Goal: Find specific page/section: Find specific page/section

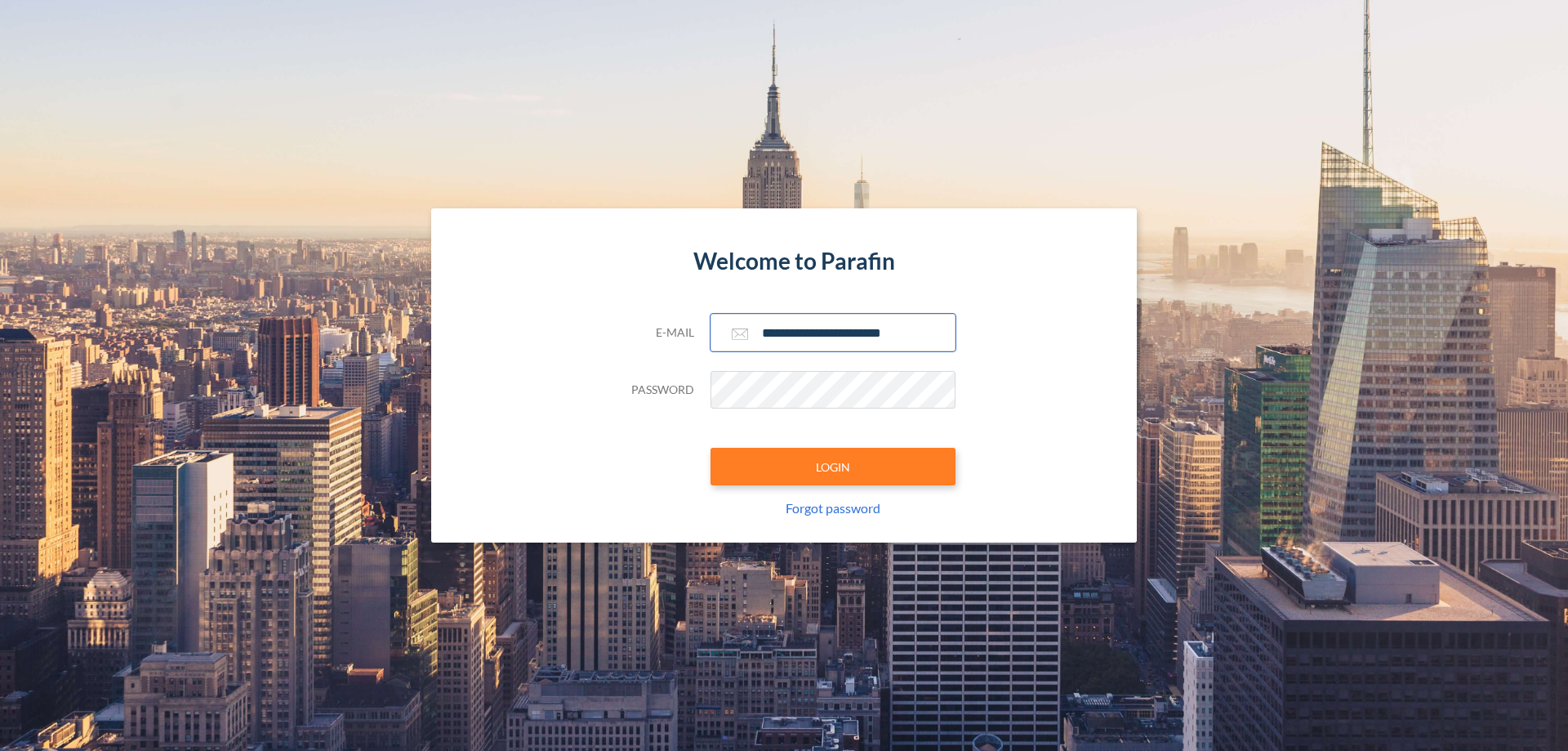
type input "**********"
click at [834, 466] on button "LOGIN" at bounding box center [833, 466] width 245 height 38
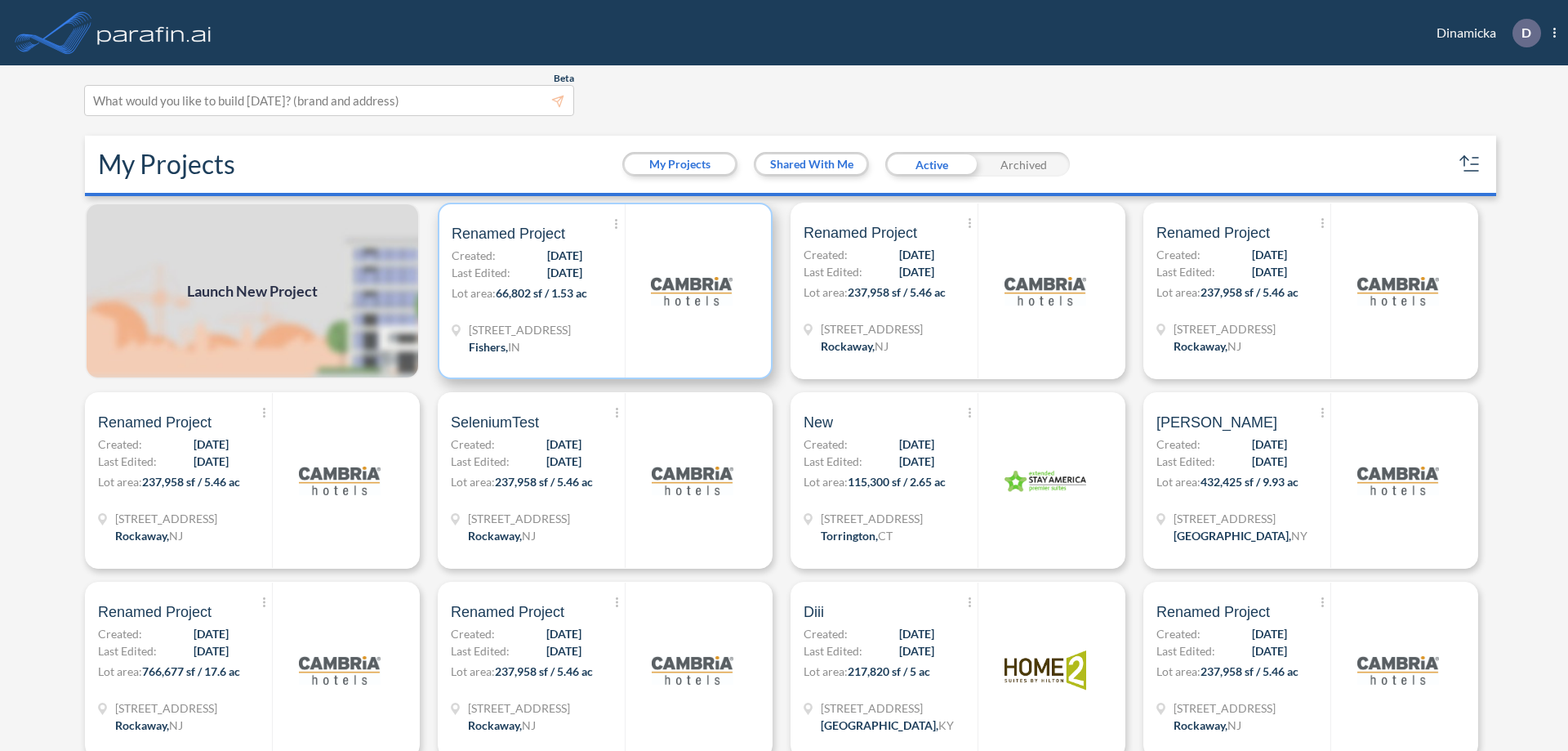
scroll to position [5, 0]
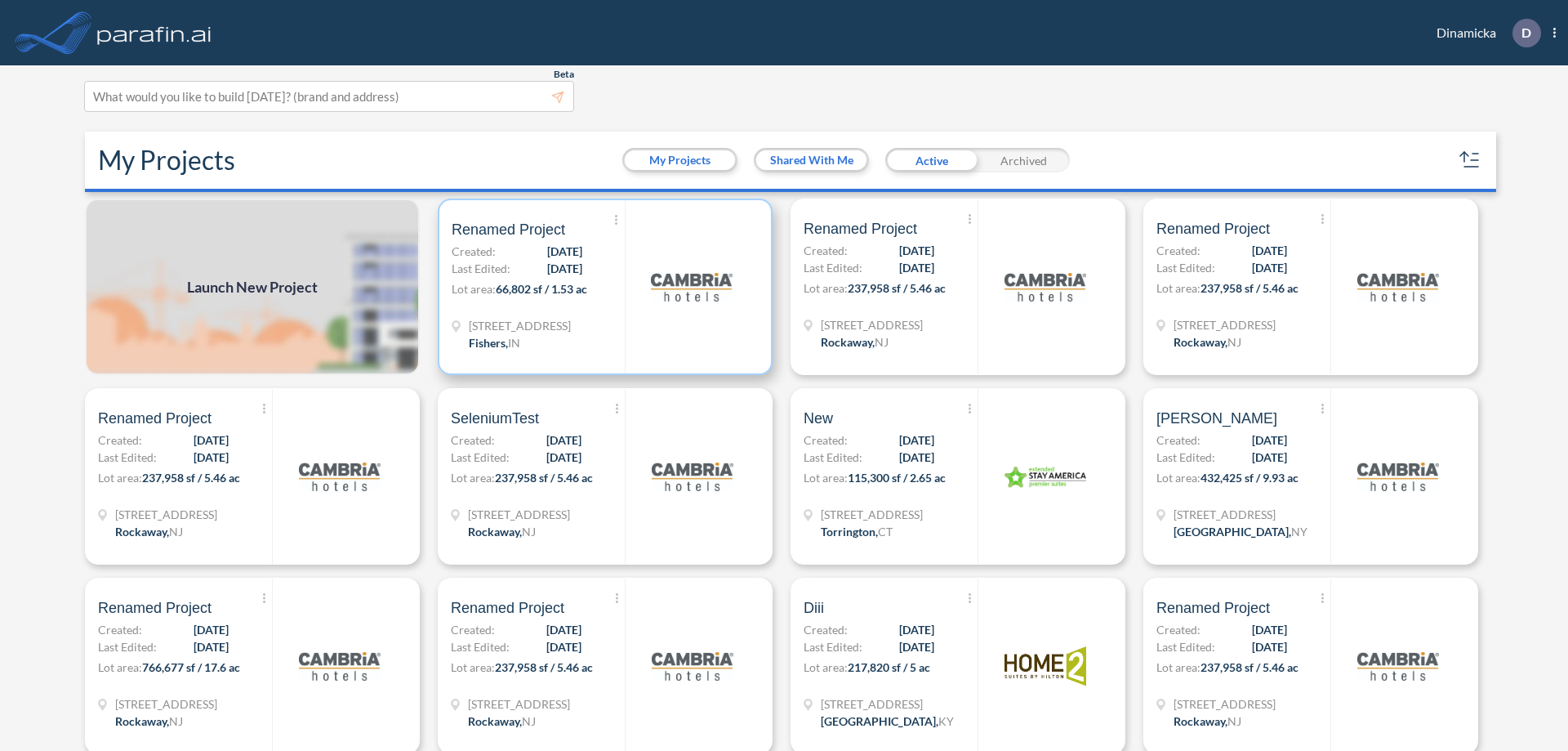
click at [602, 286] on p "Lot area: 66,802 sf / 1.53 ac" at bounding box center [538, 292] width 173 height 23
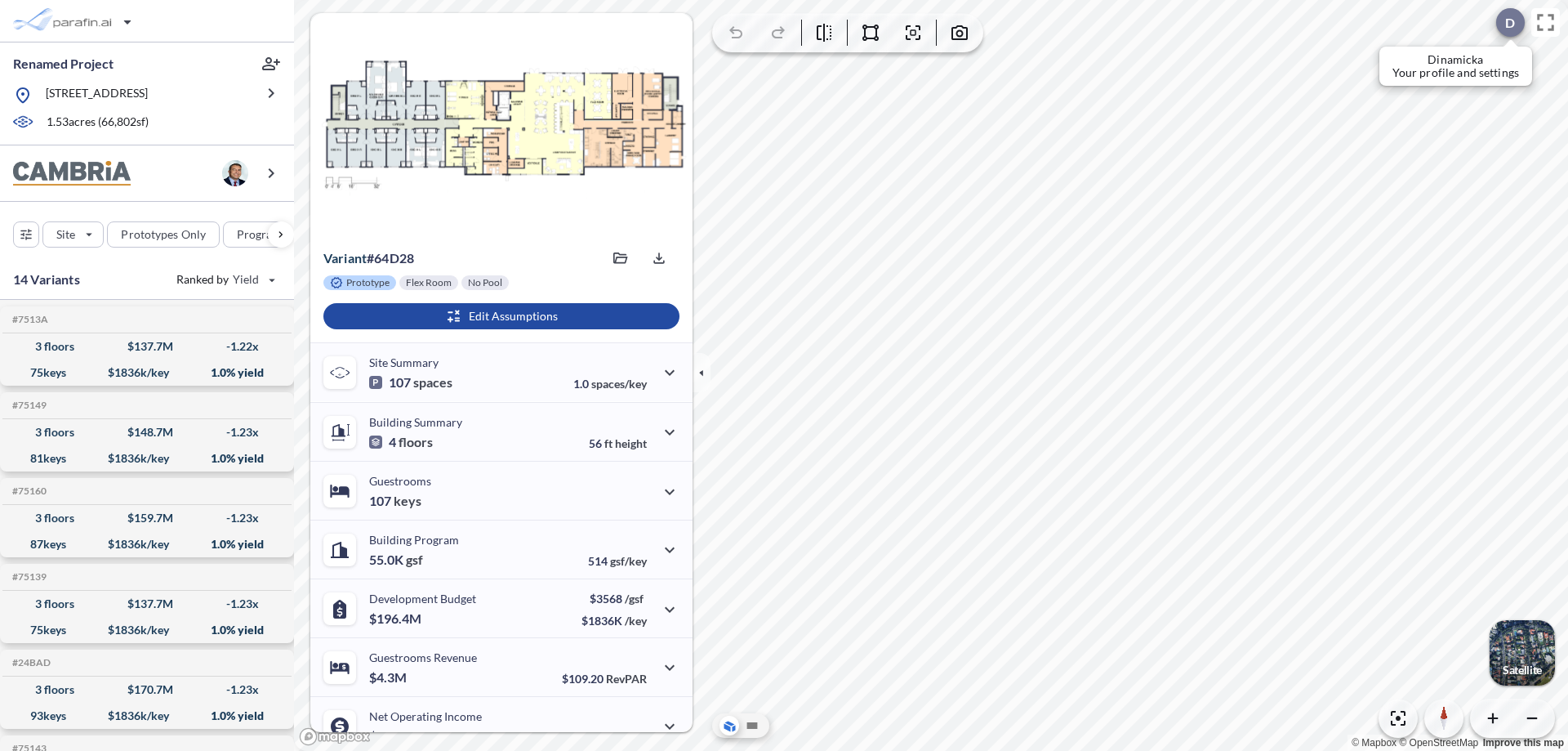
click at [1502, 22] on div at bounding box center [1510, 23] width 29 height 29
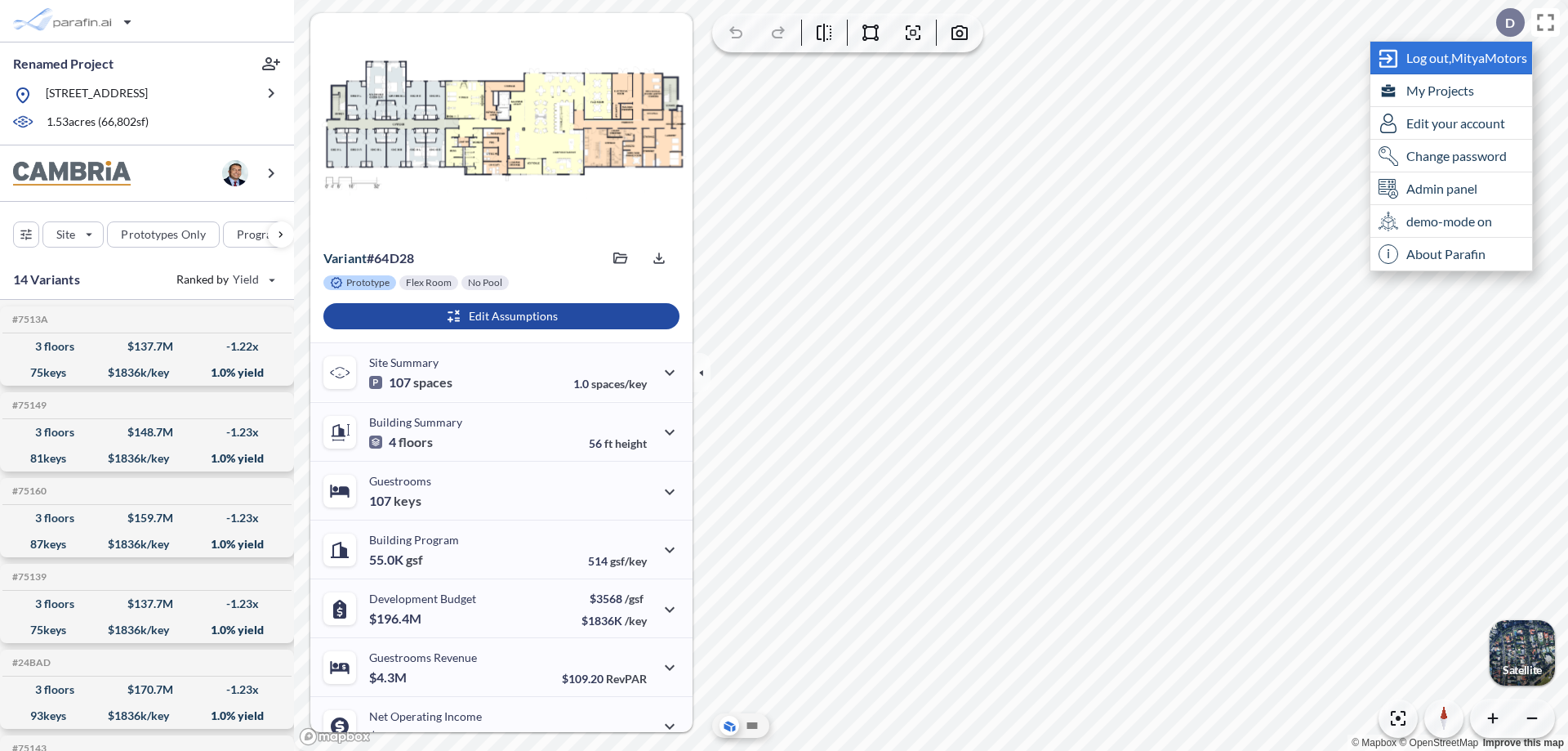
click at [1468, 58] on span "Log out, MityaMotors" at bounding box center [1466, 58] width 121 height 16
